Goal: Task Accomplishment & Management: Use online tool/utility

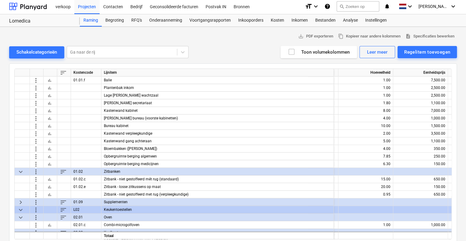
scroll to position [1189, 25]
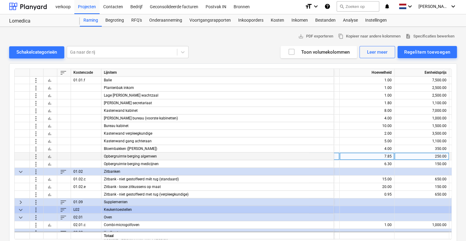
click at [426, 156] on div "250.00" at bounding box center [422, 157] width 50 height 8
type input "300"
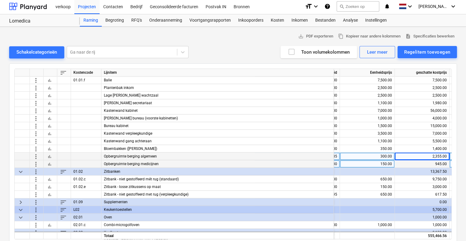
click at [386, 164] on div "150.00" at bounding box center [368, 164] width 50 height 8
type input "200"
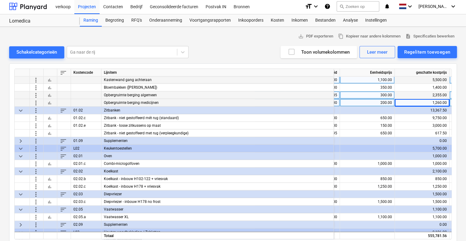
scroll to position [1281, 79]
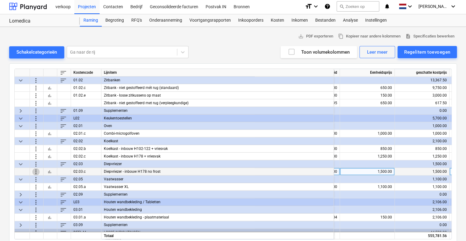
click at [33, 169] on span "more_vert" at bounding box center [35, 171] width 7 height 7
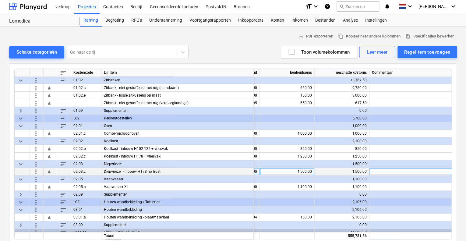
click at [35, 170] on span "more_vert" at bounding box center [35, 171] width 7 height 7
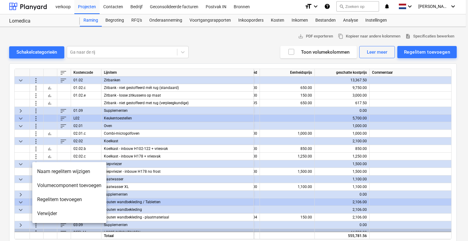
click at [44, 211] on li "Verwijder" at bounding box center [69, 214] width 74 height 14
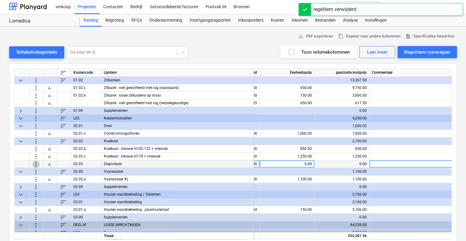
click at [36, 163] on span "more_vert" at bounding box center [35, 163] width 7 height 7
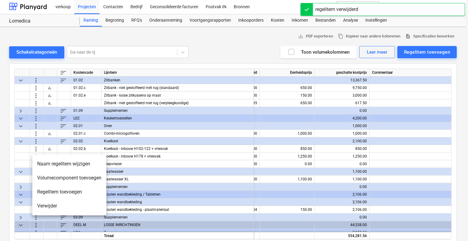
click at [56, 201] on li "Verwijder" at bounding box center [69, 206] width 74 height 14
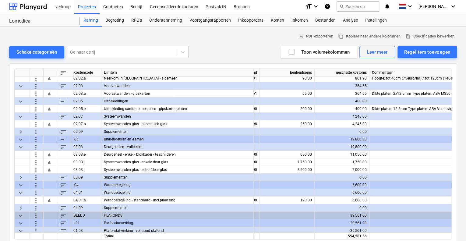
scroll to position [884, 79]
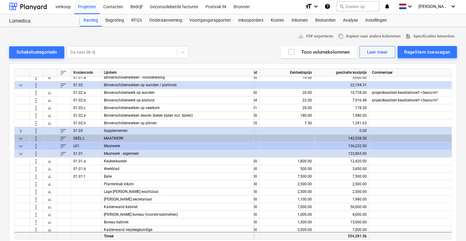
drag, startPoint x: 320, startPoint y: 237, endPoint x: 301, endPoint y: 231, distance: 20.0
click at [0, 0] on div "Totaal 554,281.56" at bounding box center [0, 0] width 0 height 0
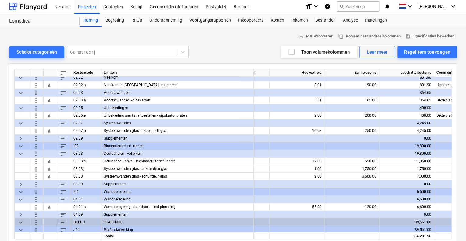
scroll to position [879, 8]
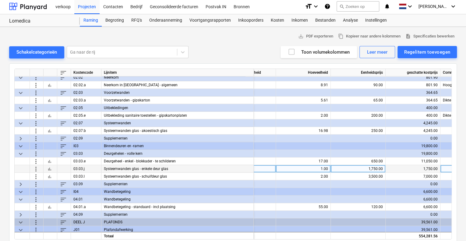
click at [312, 167] on div "1.00" at bounding box center [304, 169] width 50 height 8
type input "2"
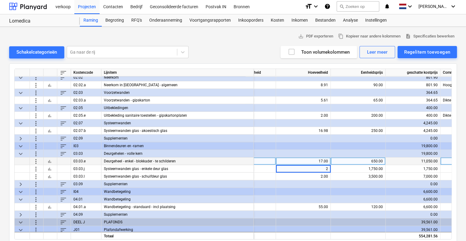
click at [318, 161] on div "17.00" at bounding box center [304, 162] width 50 height 8
type input "16"
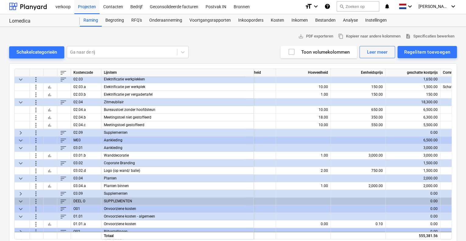
scroll to position [1516, 8]
